Goal: Task Accomplishment & Management: Complete application form

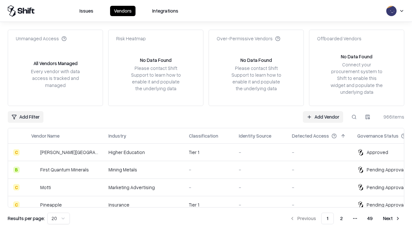
click at [323, 116] on link "Add Vendor" at bounding box center [323, 117] width 40 height 12
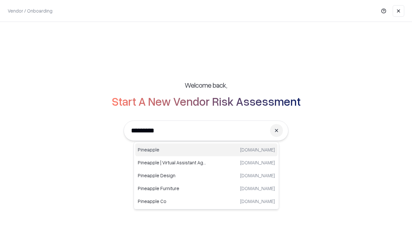
click at [206, 150] on div "Pineapple pineappleenergy.com" at bounding box center [206, 149] width 142 height 13
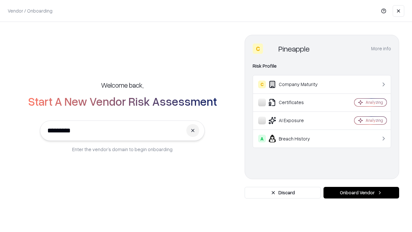
type input "*********"
click at [361, 192] on button "Onboard Vendor" at bounding box center [361, 193] width 76 height 12
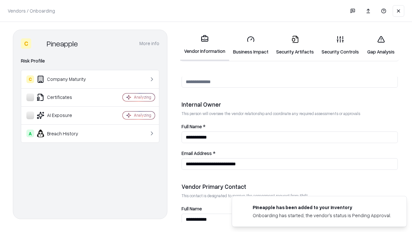
scroll to position [333, 0]
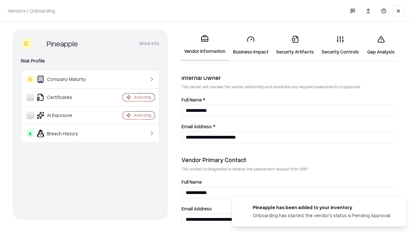
click at [251, 45] on link "Business Impact" at bounding box center [250, 45] width 43 height 30
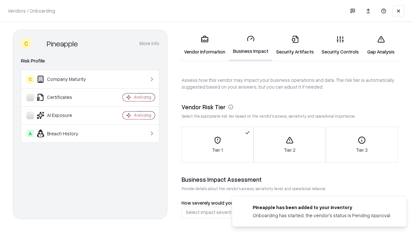
click at [295, 45] on link "Security Artifacts" at bounding box center [294, 45] width 45 height 30
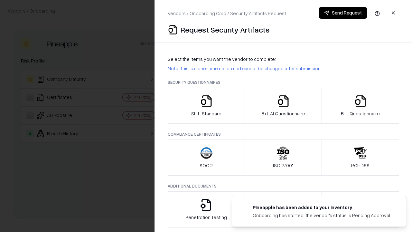
click at [206, 106] on icon "button" at bounding box center [206, 101] width 13 height 13
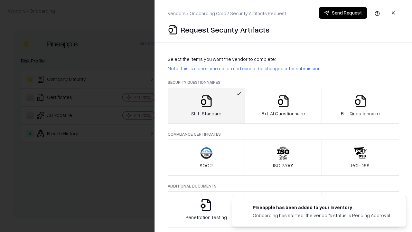
click at [343, 13] on button "Send Request" at bounding box center [343, 13] width 48 height 12
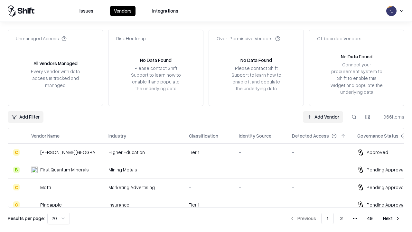
click at [354, 116] on button at bounding box center [354, 117] width 12 height 12
type input "*********"
click at [210, 201] on div "Tier 1" at bounding box center [209, 204] width 40 height 7
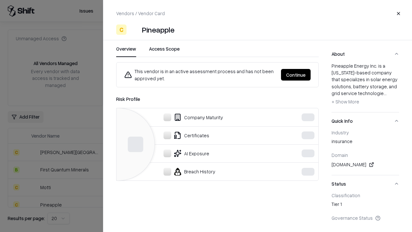
scroll to position [6, 0]
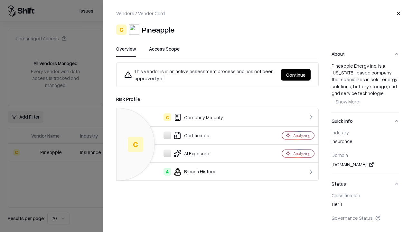
click at [296, 75] on button "Continue" at bounding box center [296, 75] width 30 height 12
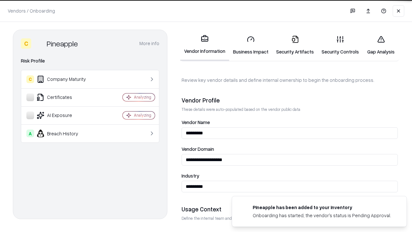
click at [295, 45] on link "Security Artifacts" at bounding box center [294, 45] width 45 height 30
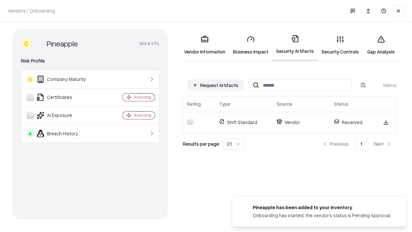
click at [340, 45] on link "Security Controls" at bounding box center [339, 45] width 45 height 30
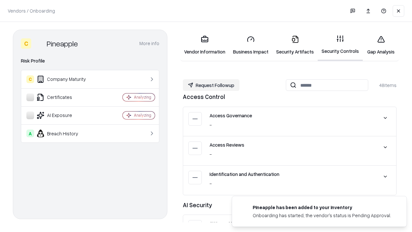
click at [211, 85] on button "Request Followup" at bounding box center [211, 85] width 57 height 12
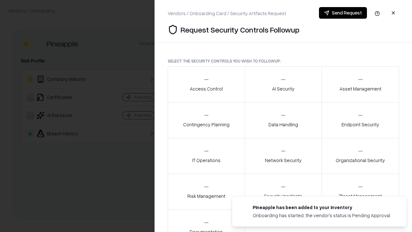
click at [206, 84] on div "Access Control" at bounding box center [206, 84] width 33 height 16
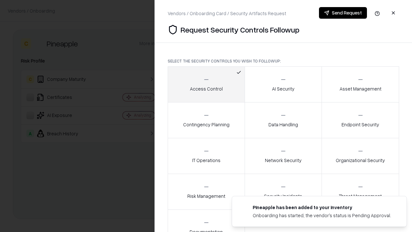
click at [343, 13] on button "Send Request" at bounding box center [343, 13] width 48 height 12
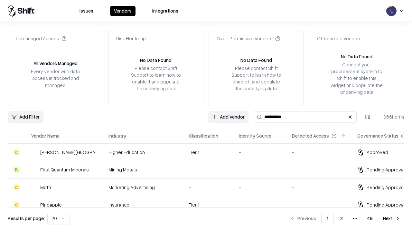
type input "*********"
click at [210, 201] on div "Tier 1" at bounding box center [209, 204] width 40 height 7
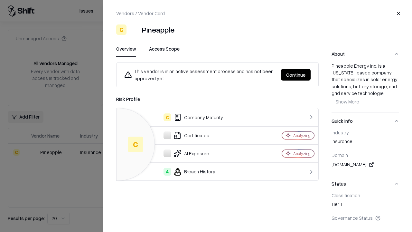
click at [296, 75] on button "Continue" at bounding box center [296, 75] width 30 height 12
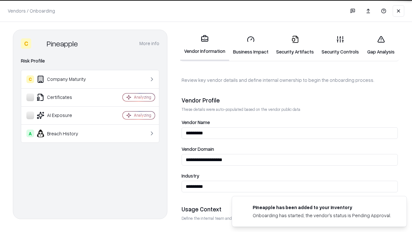
click at [381, 45] on link "Gap Analysis" at bounding box center [381, 45] width 36 height 30
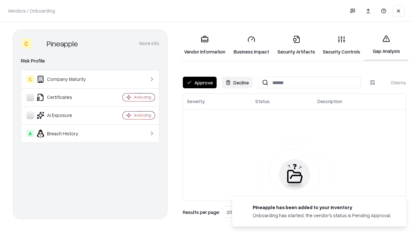
click at [199, 82] on button "Approve" at bounding box center [200, 83] width 34 height 12
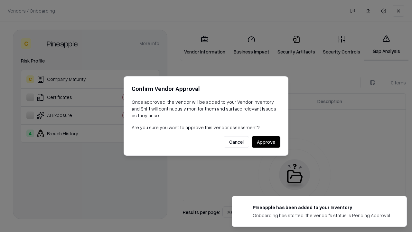
click at [266, 142] on button "Approve" at bounding box center [266, 142] width 29 height 12
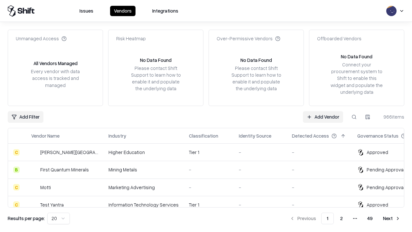
type input "*********"
click at [323, 116] on link "Add Vendor" at bounding box center [323, 117] width 40 height 12
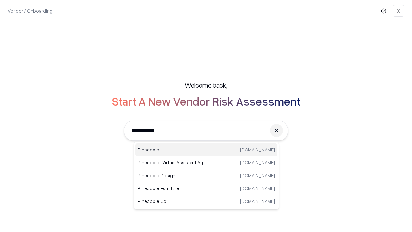
click at [206, 150] on div "Pineapple pineappleenergy.com" at bounding box center [206, 149] width 142 height 13
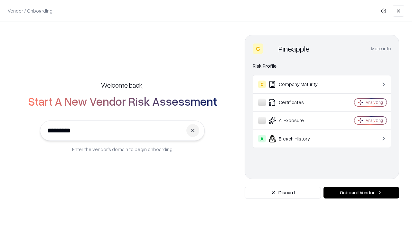
type input "*********"
click at [361, 192] on button "Onboard Vendor" at bounding box center [361, 193] width 76 height 12
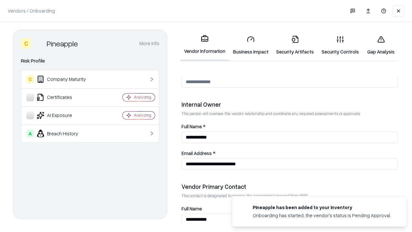
scroll to position [333, 0]
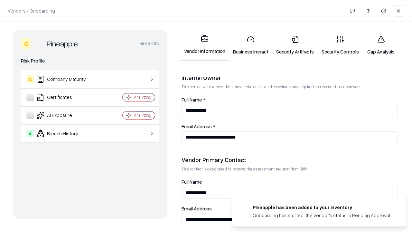
click at [381, 45] on link "Gap Analysis" at bounding box center [381, 45] width 36 height 30
